Goal: Communication & Community: Connect with others

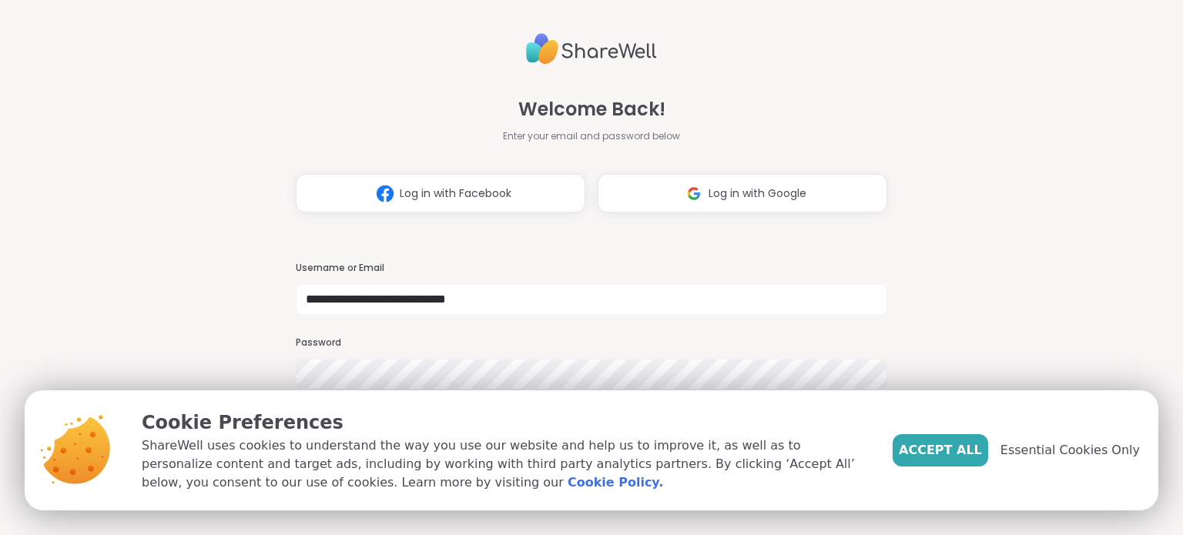
click at [935, 467] on div "Accept All Essential Cookies Only" at bounding box center [1016, 450] width 247 height 83
click at [942, 462] on button "Accept All" at bounding box center [941, 450] width 96 height 32
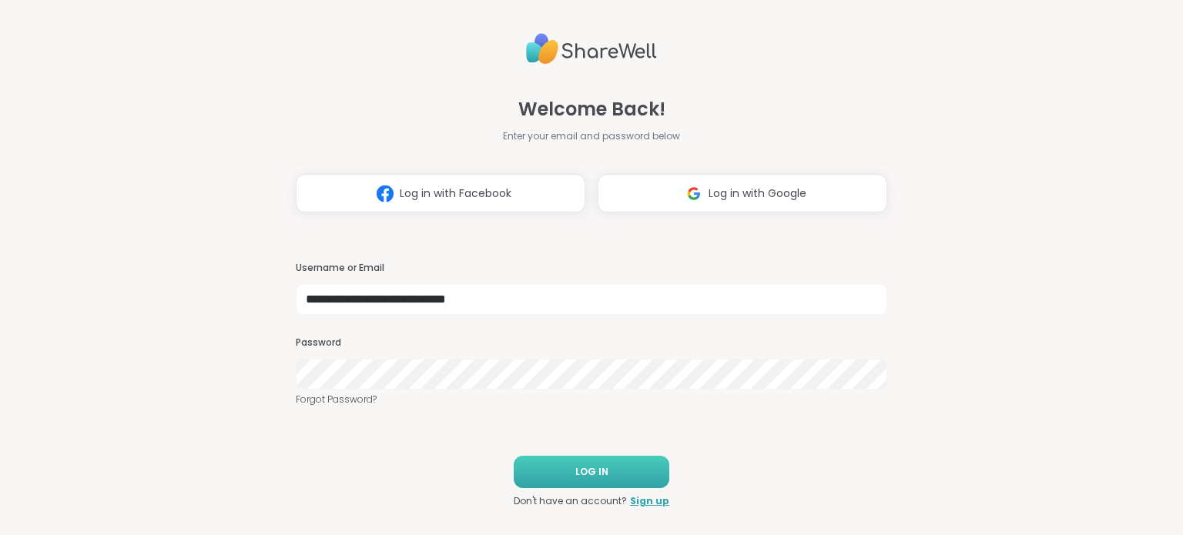
click at [607, 464] on button "LOG IN" at bounding box center [592, 472] width 156 height 32
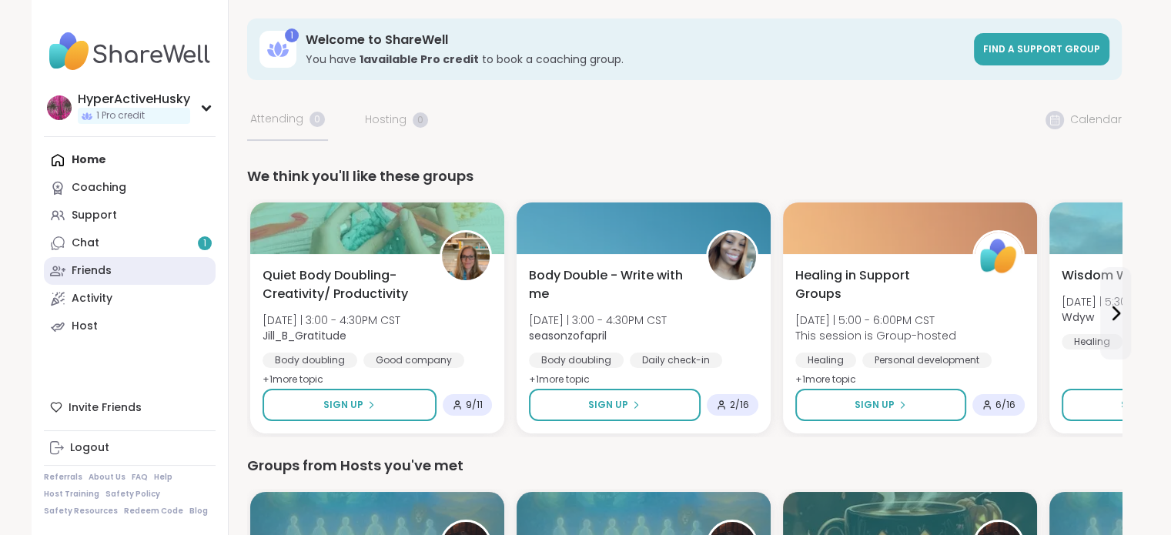
click at [111, 267] on link "Friends" at bounding box center [130, 271] width 172 height 28
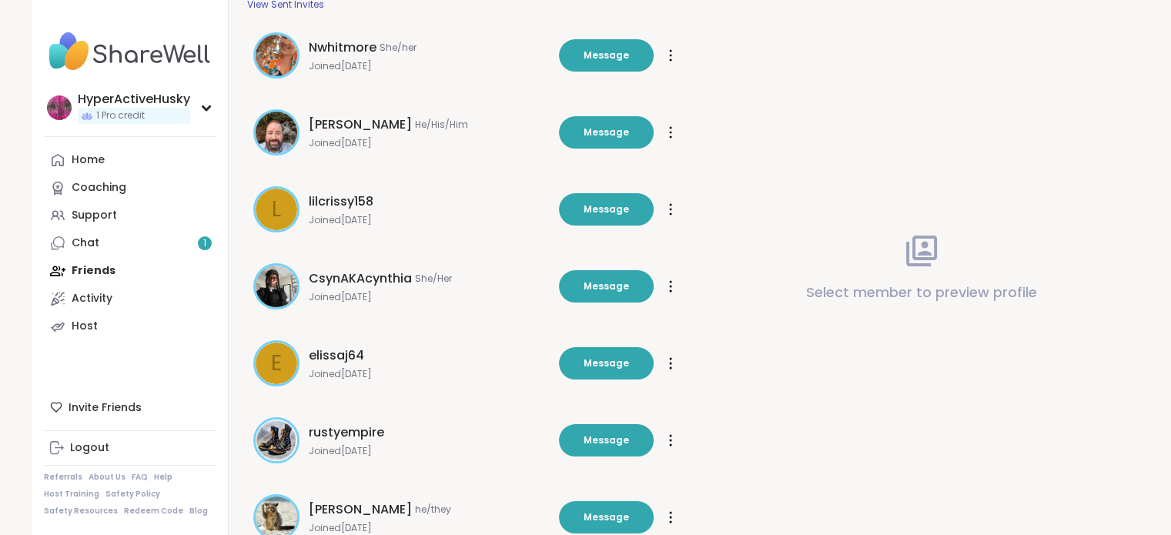
scroll to position [154, 0]
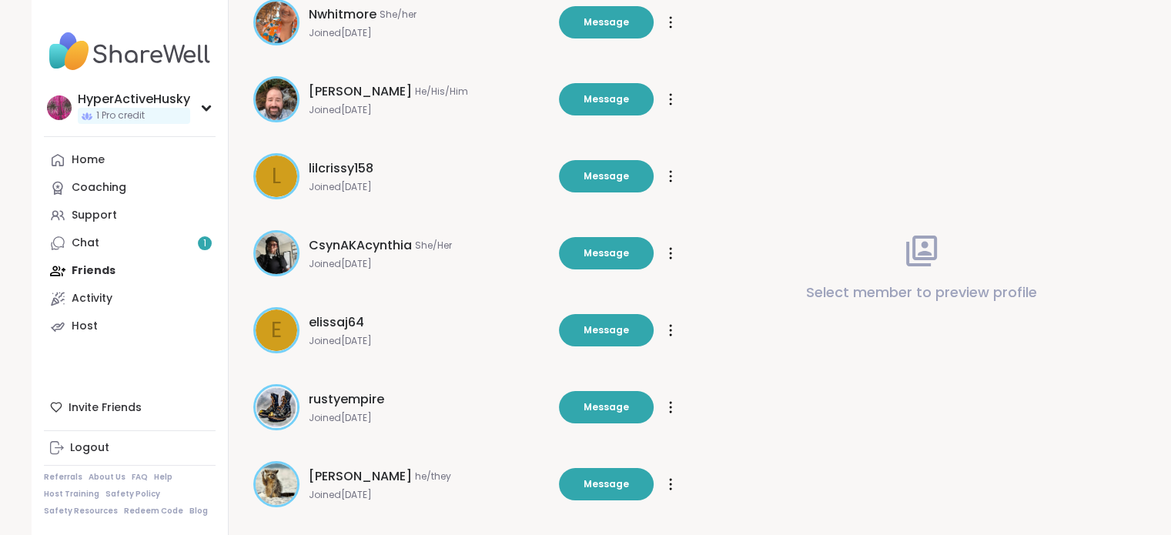
click at [89, 270] on div "Home Coaching Support Chat 1 Friends Activity Host" at bounding box center [130, 243] width 172 height 194
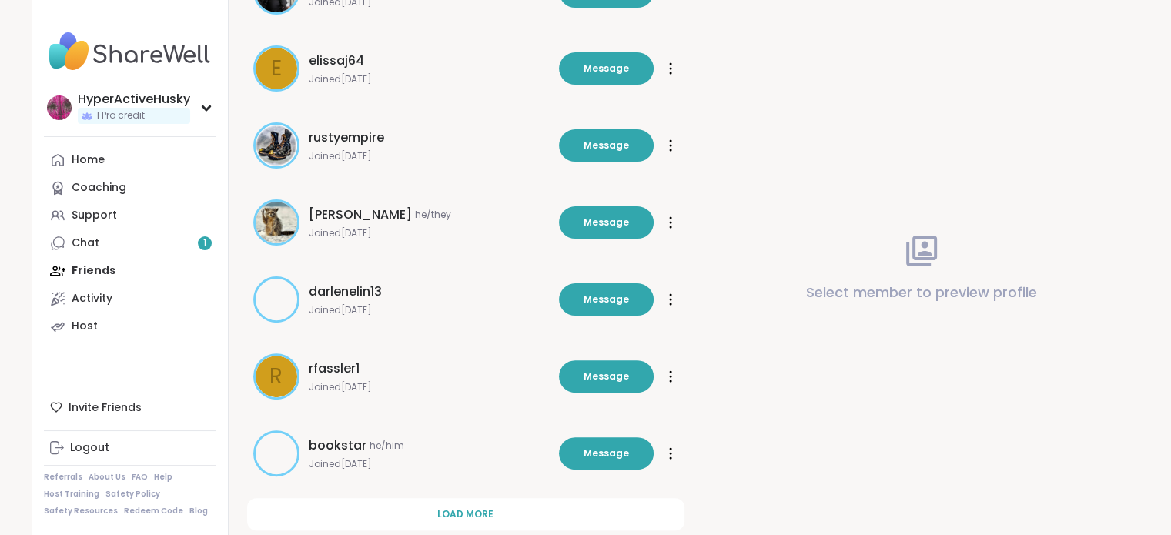
scroll to position [454, 0]
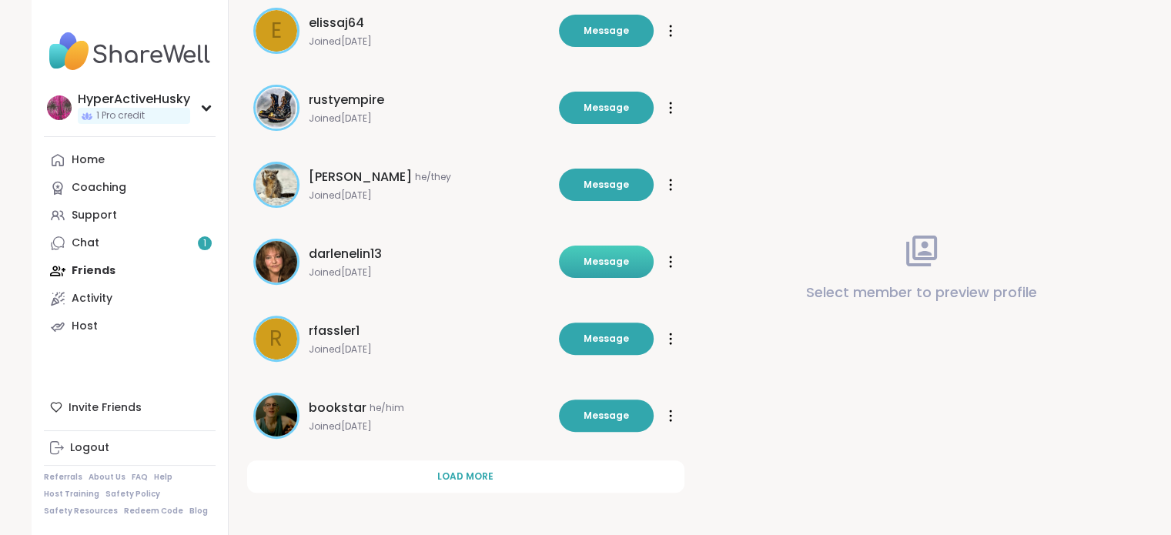
click at [574, 259] on button "Message" at bounding box center [606, 262] width 95 height 32
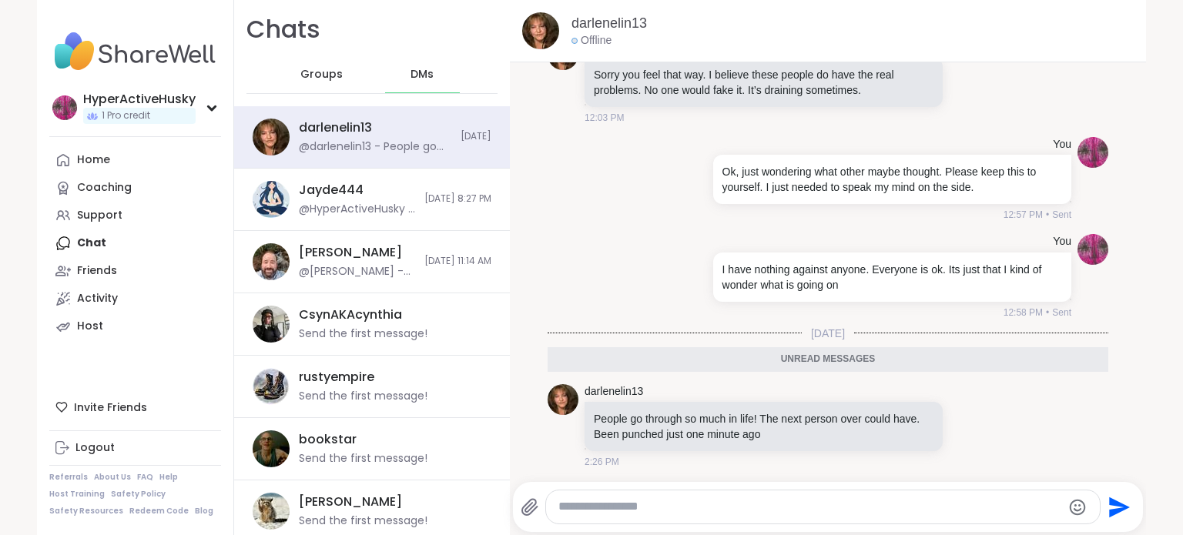
click at [709, 506] on textarea "Type your message" at bounding box center [809, 507] width 503 height 16
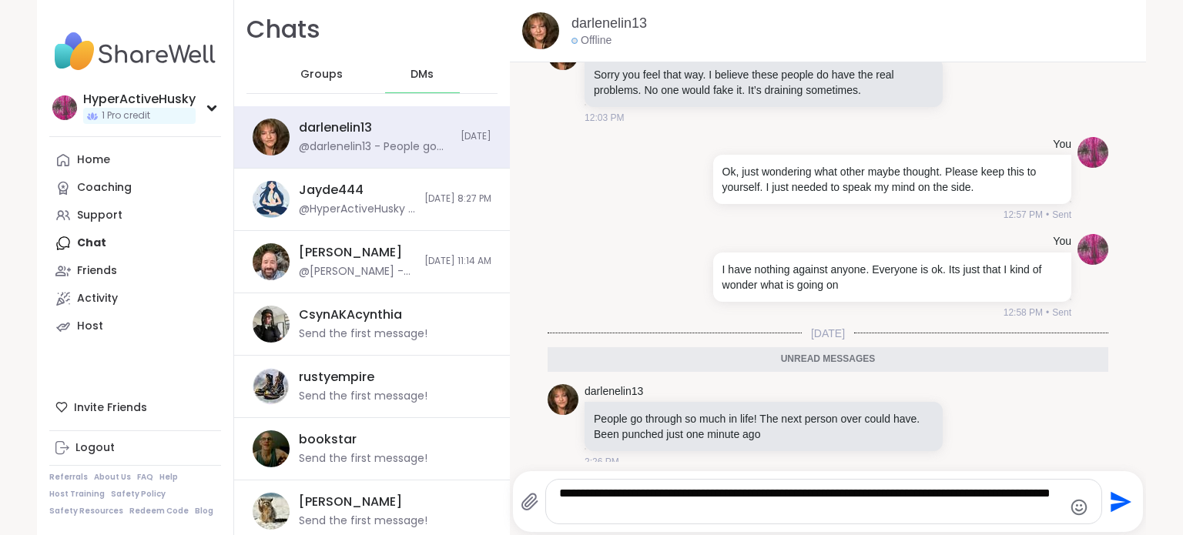
type textarea "**********"
click at [1118, 505] on icon "Send" at bounding box center [1119, 502] width 25 height 25
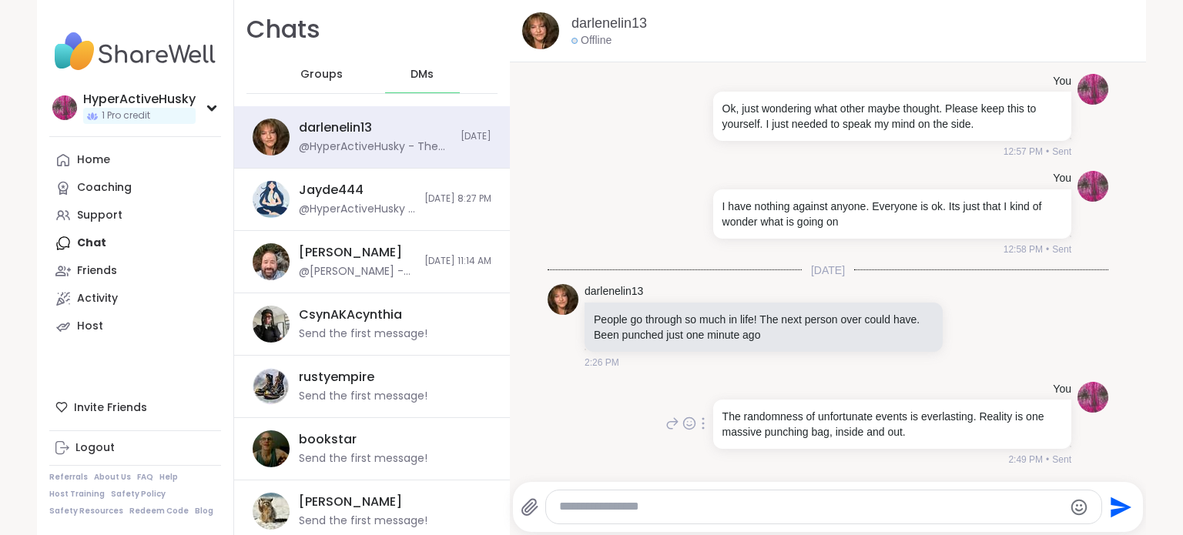
scroll to position [500, 0]
